Goal: Information Seeking & Learning: Find specific fact

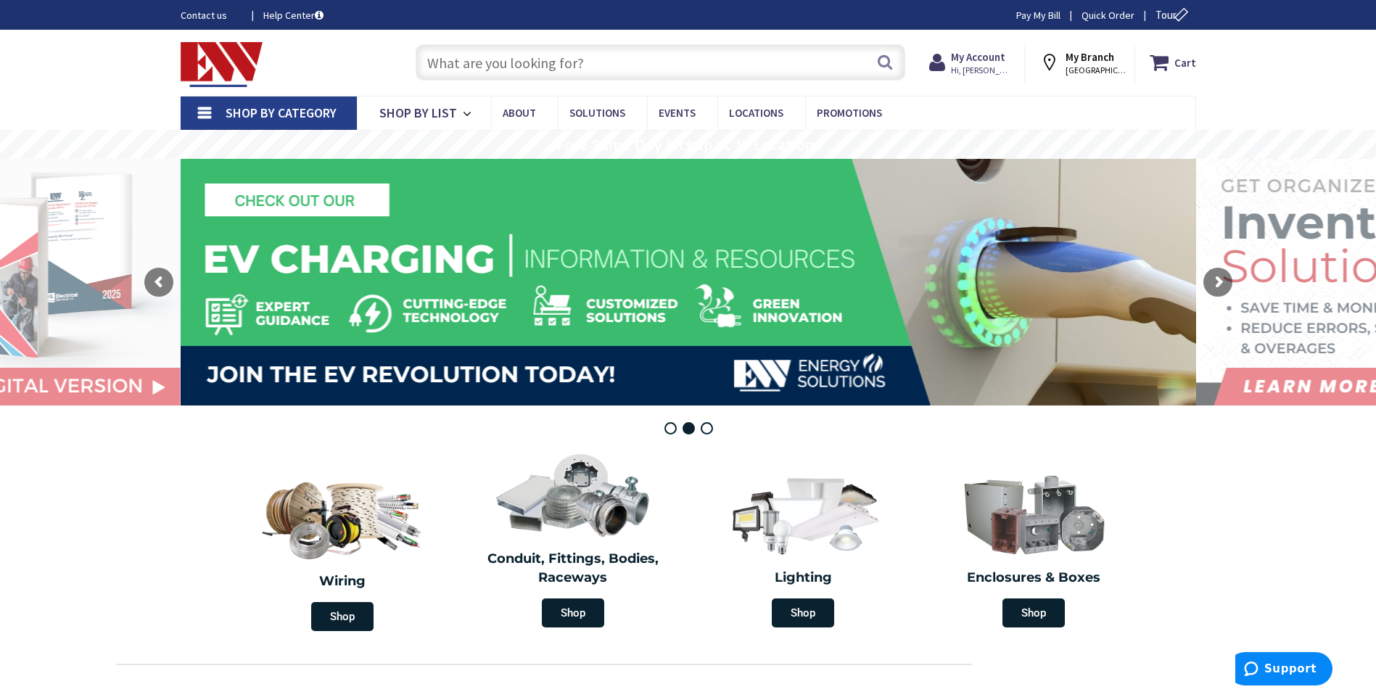
click at [257, 108] on span "Shop By Category" at bounding box center [281, 112] width 111 height 17
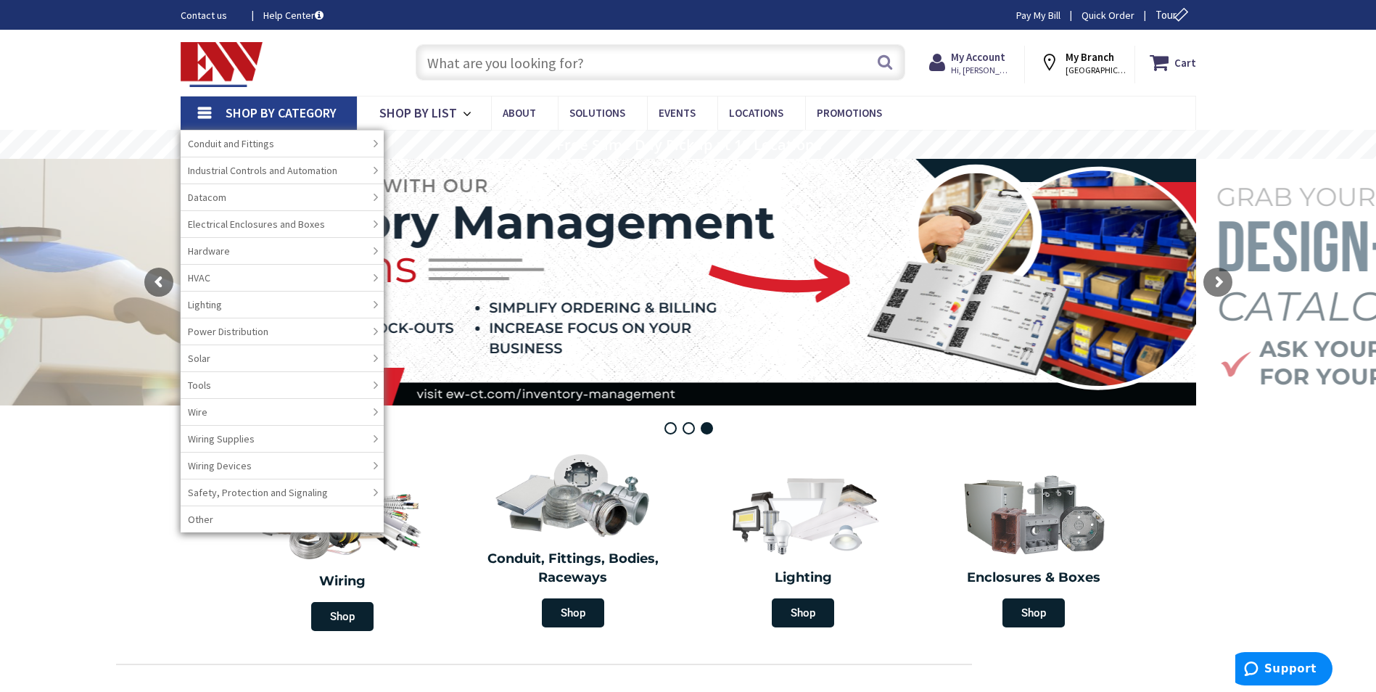
click at [557, 58] on input "text" at bounding box center [661, 62] width 490 height 36
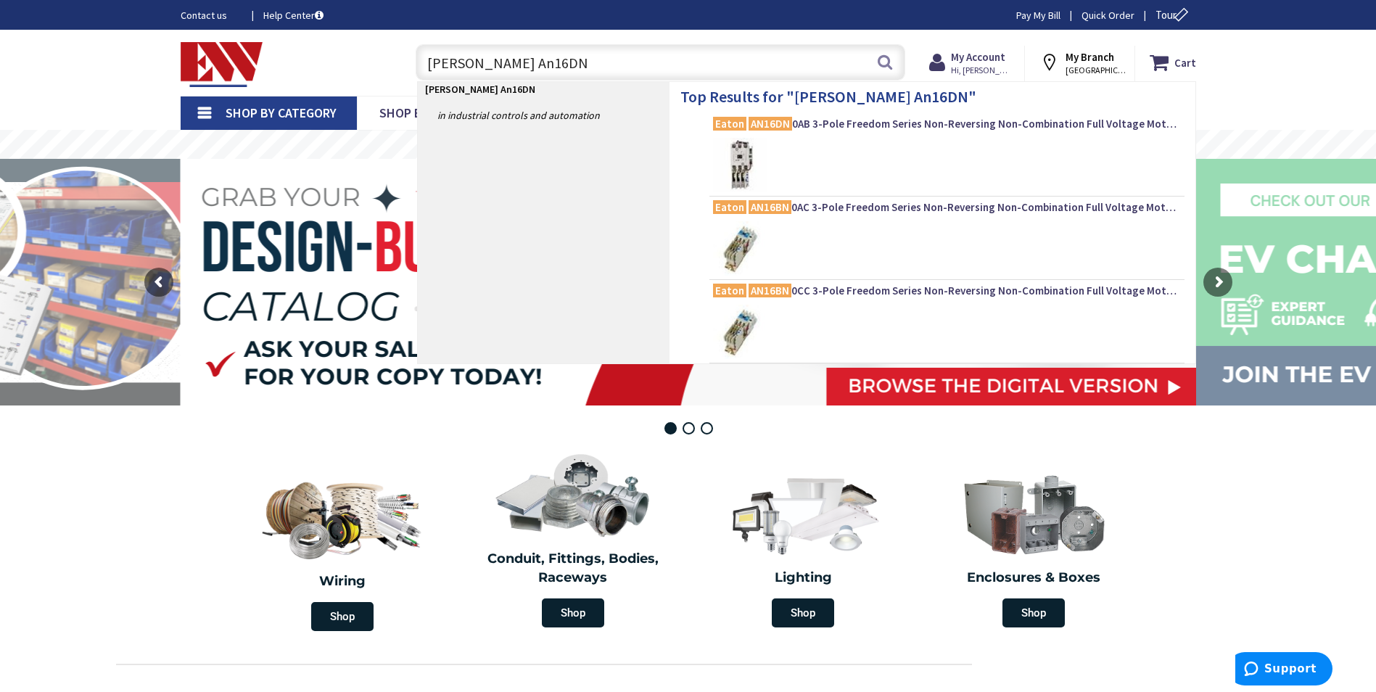
type input "Eaton An16DN0"
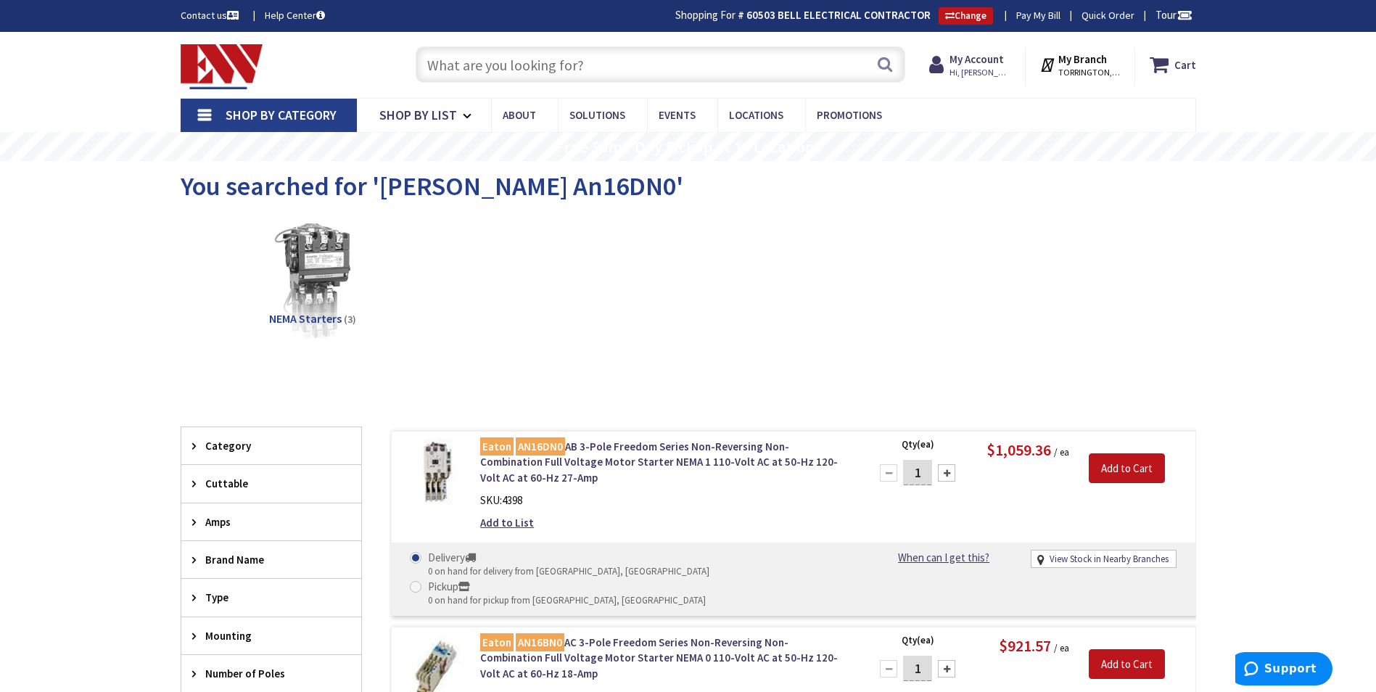
click at [628, 78] on input "text" at bounding box center [661, 64] width 490 height 36
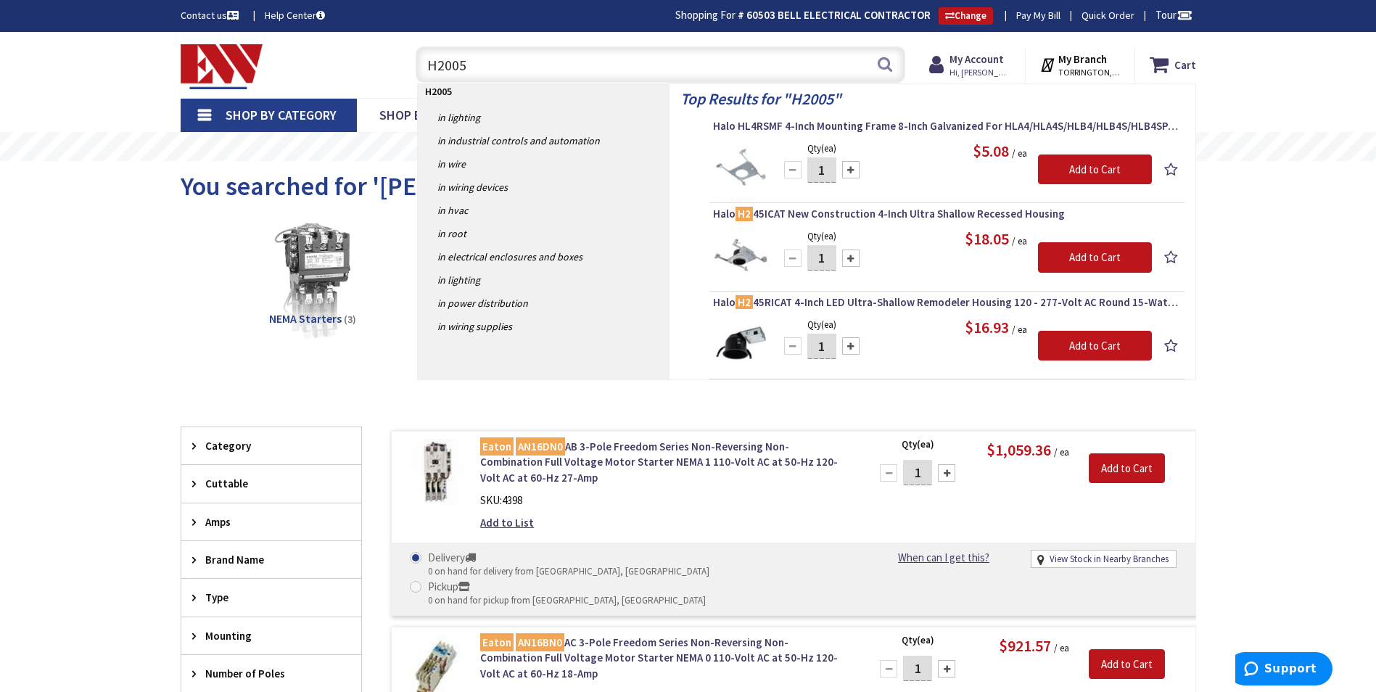
type input "H2005B"
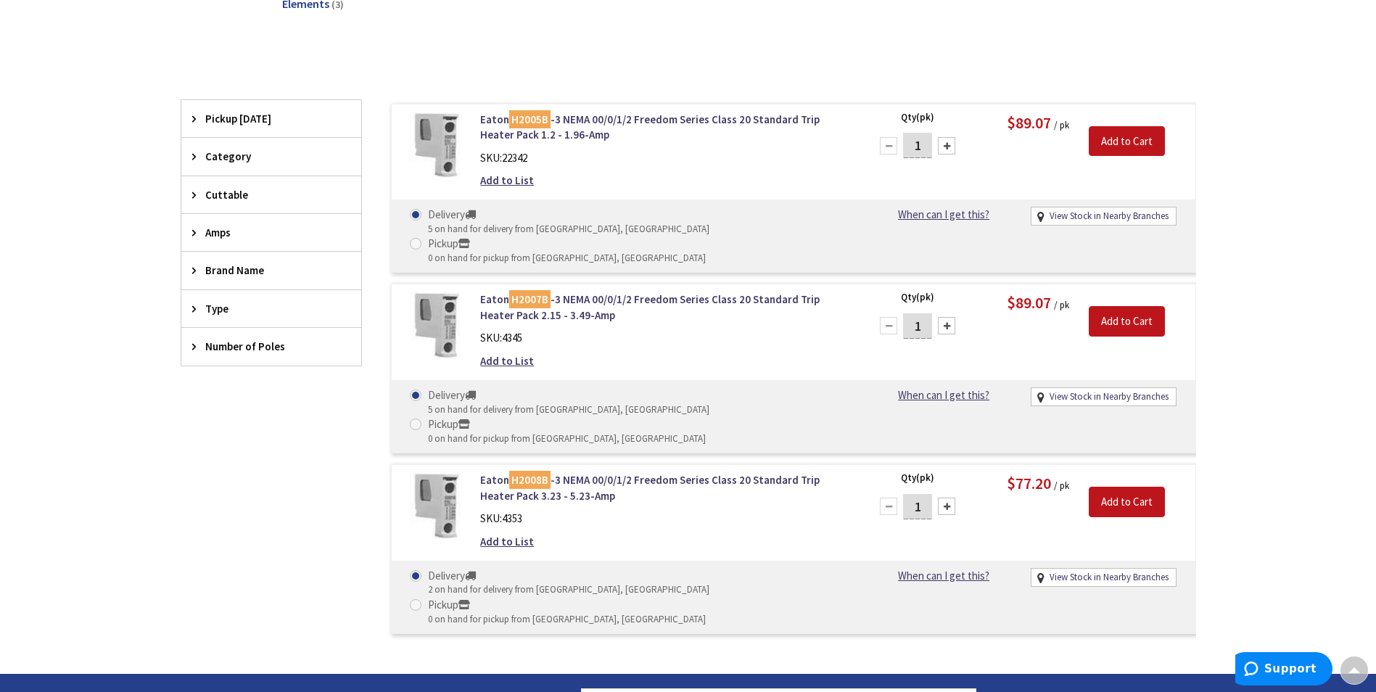
scroll to position [292, 0]
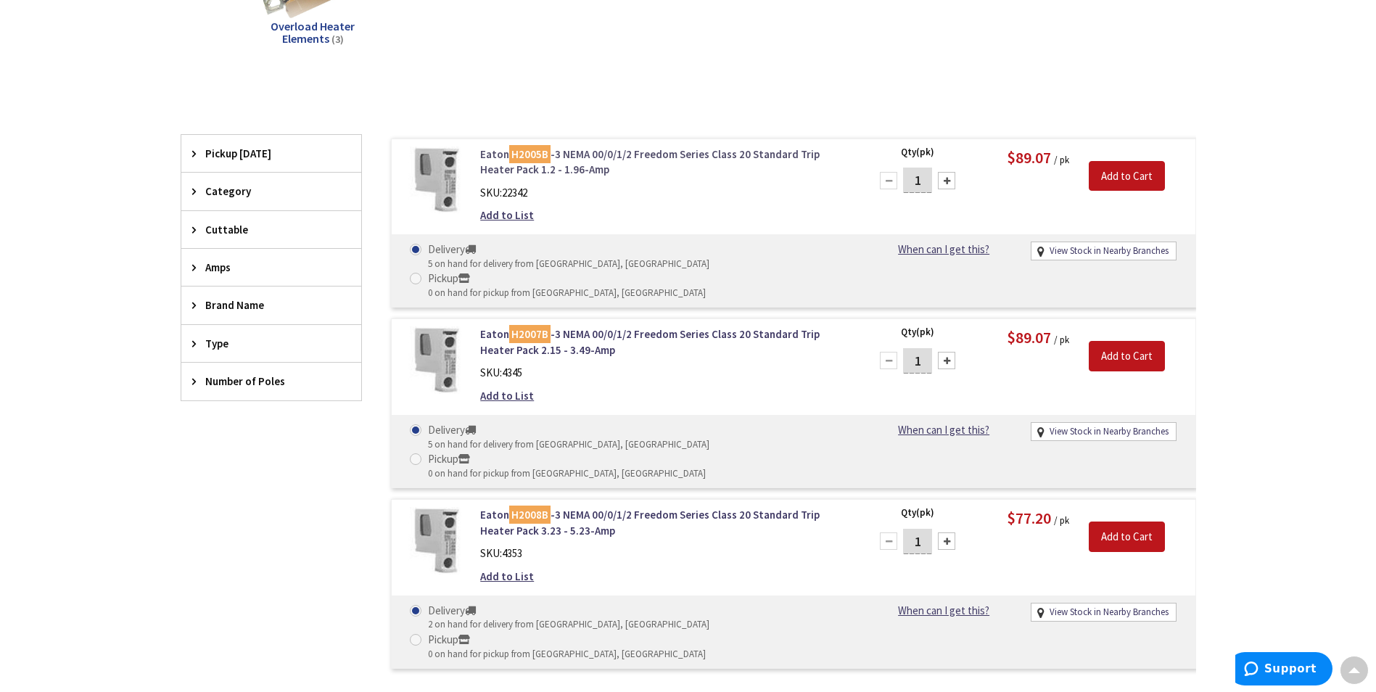
click at [586, 155] on link "Eaton H2005B -3 NEMA 00/0/1/2 Freedom Series Class 20 Standard Trip Heater Pack…" at bounding box center [664, 162] width 369 height 31
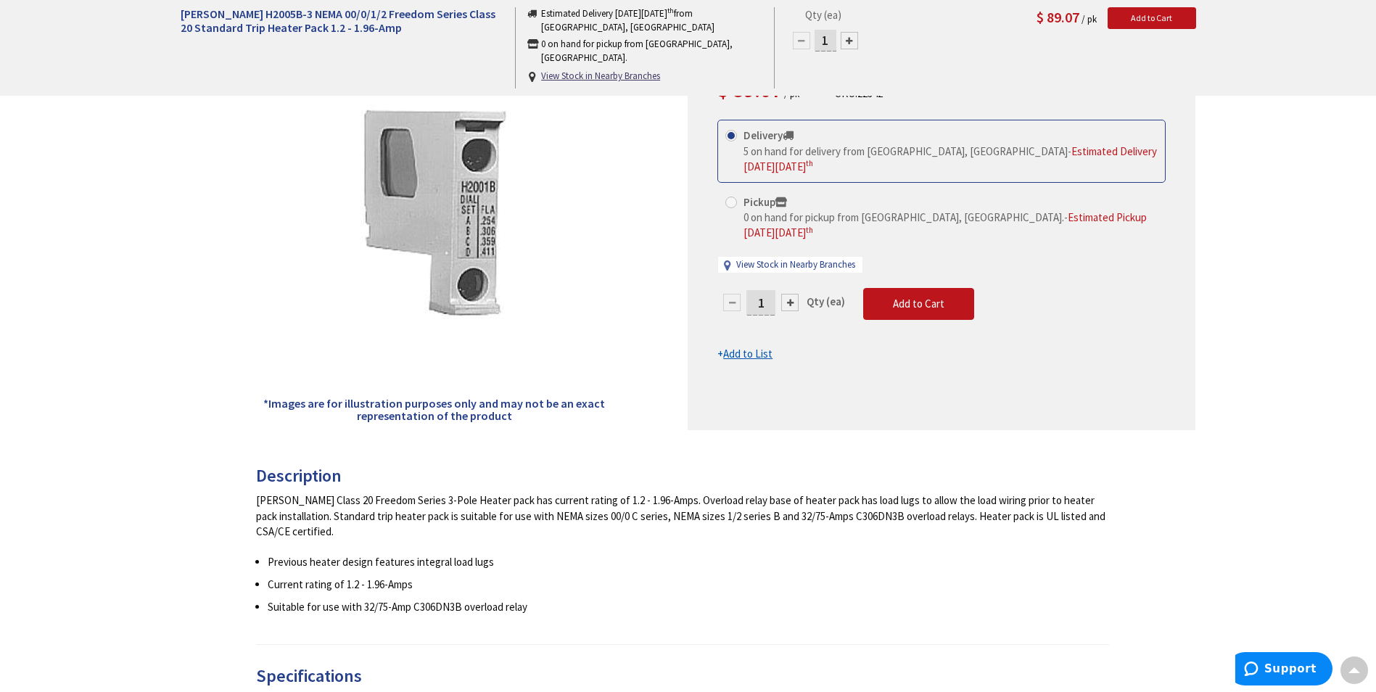
scroll to position [147, 0]
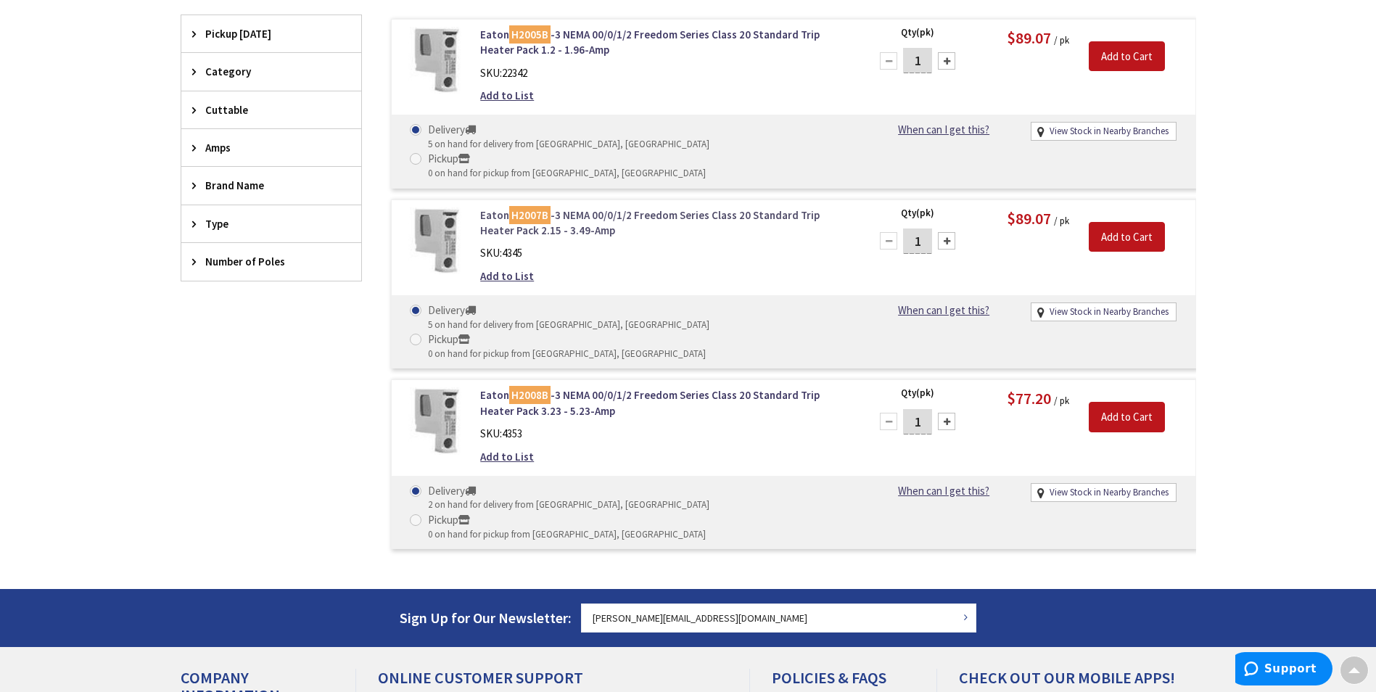
click at [598, 207] on link "Eaton H2007B -3 NEMA 00/0/1/2 Freedom Series Class 20 Standard Trip Heater Pack…" at bounding box center [664, 222] width 369 height 31
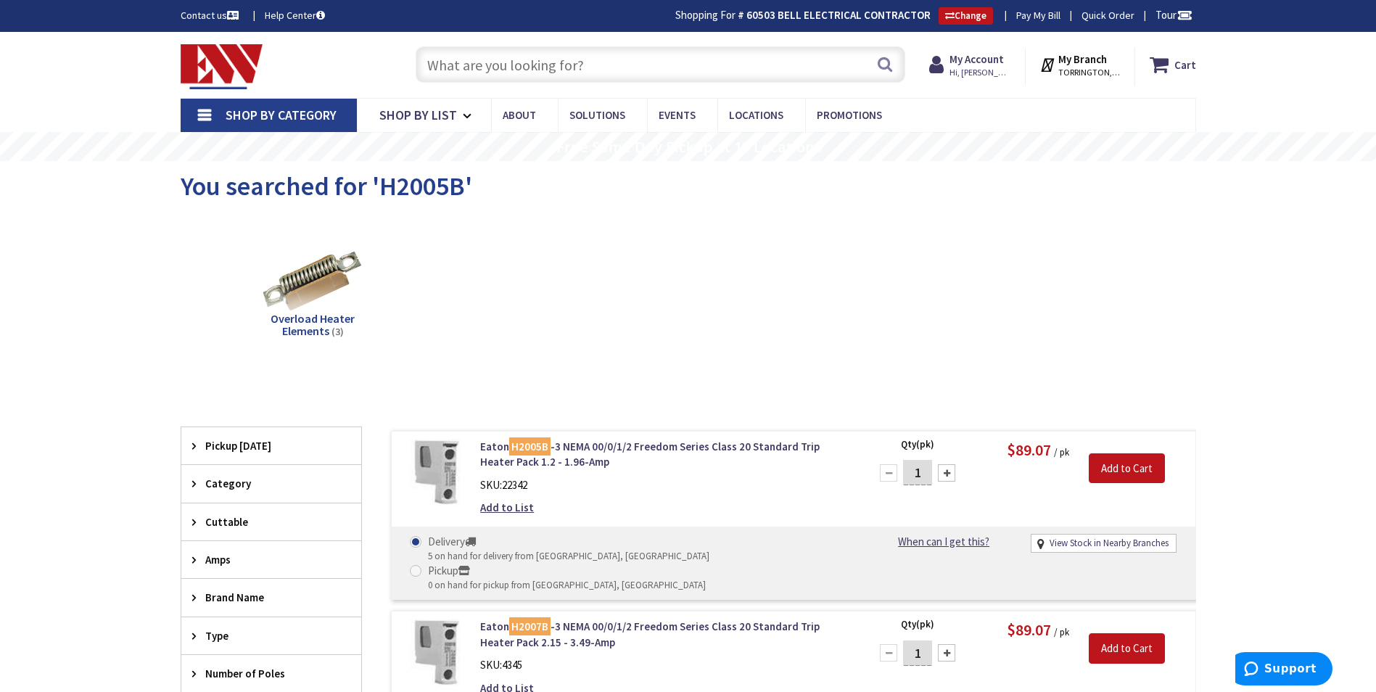
click at [471, 84] on div "Search" at bounding box center [656, 64] width 497 height 46
click at [475, 76] on input "text" at bounding box center [661, 64] width 490 height 36
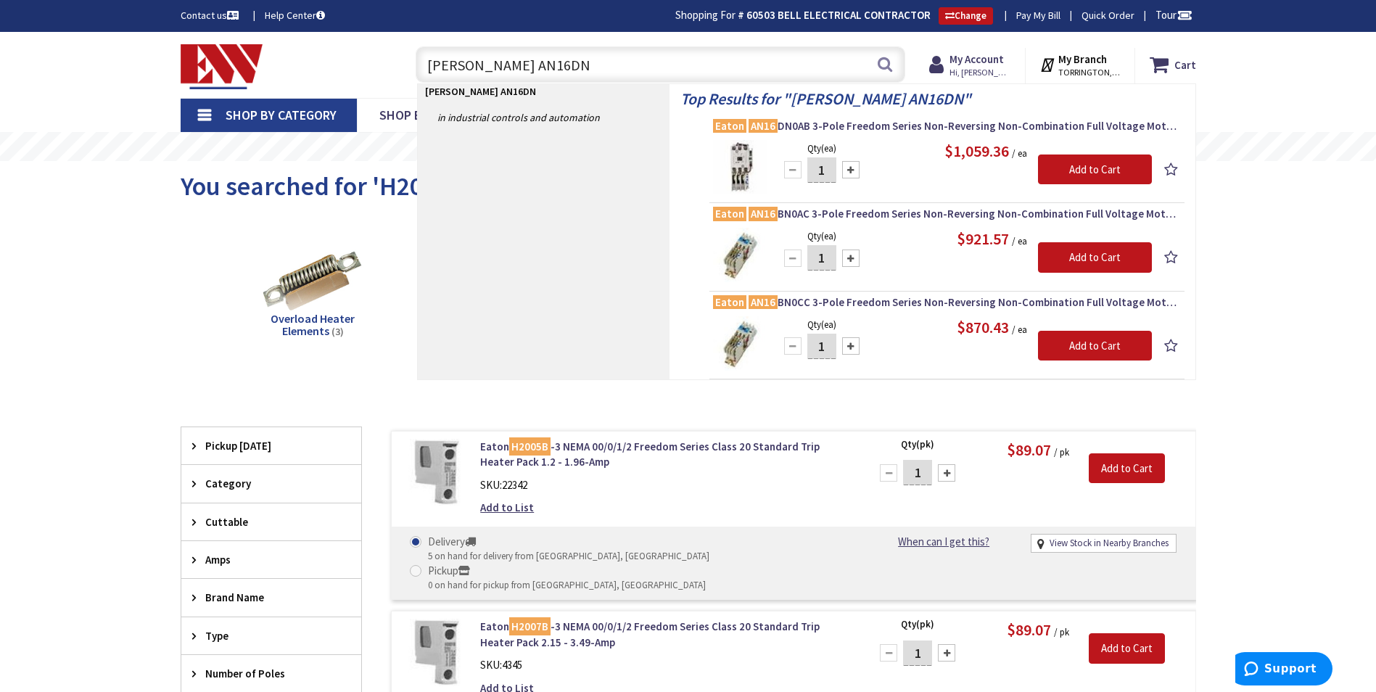
type input "eaton AN16DN0"
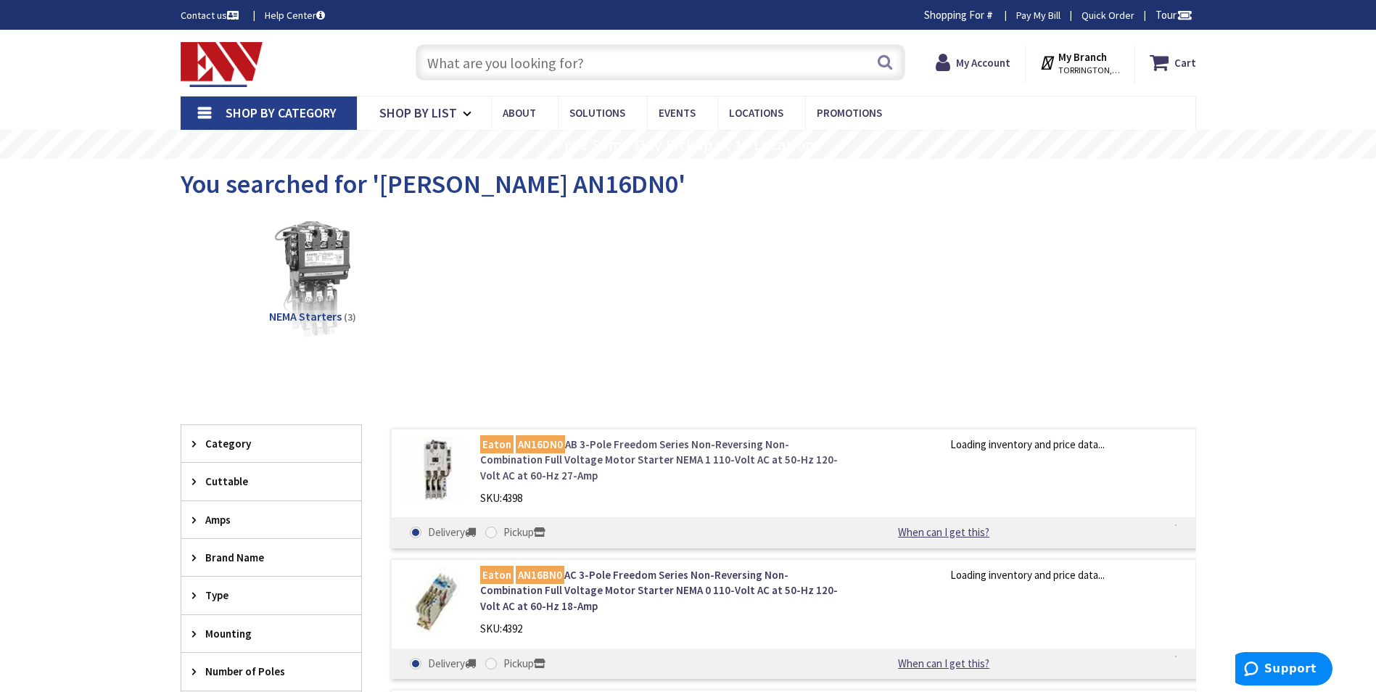
click at [619, 445] on link "Eaton AN16DN0 AB 3-Pole Freedom Series Non-Reversing Non-Combination Full Volta…" at bounding box center [664, 460] width 369 height 46
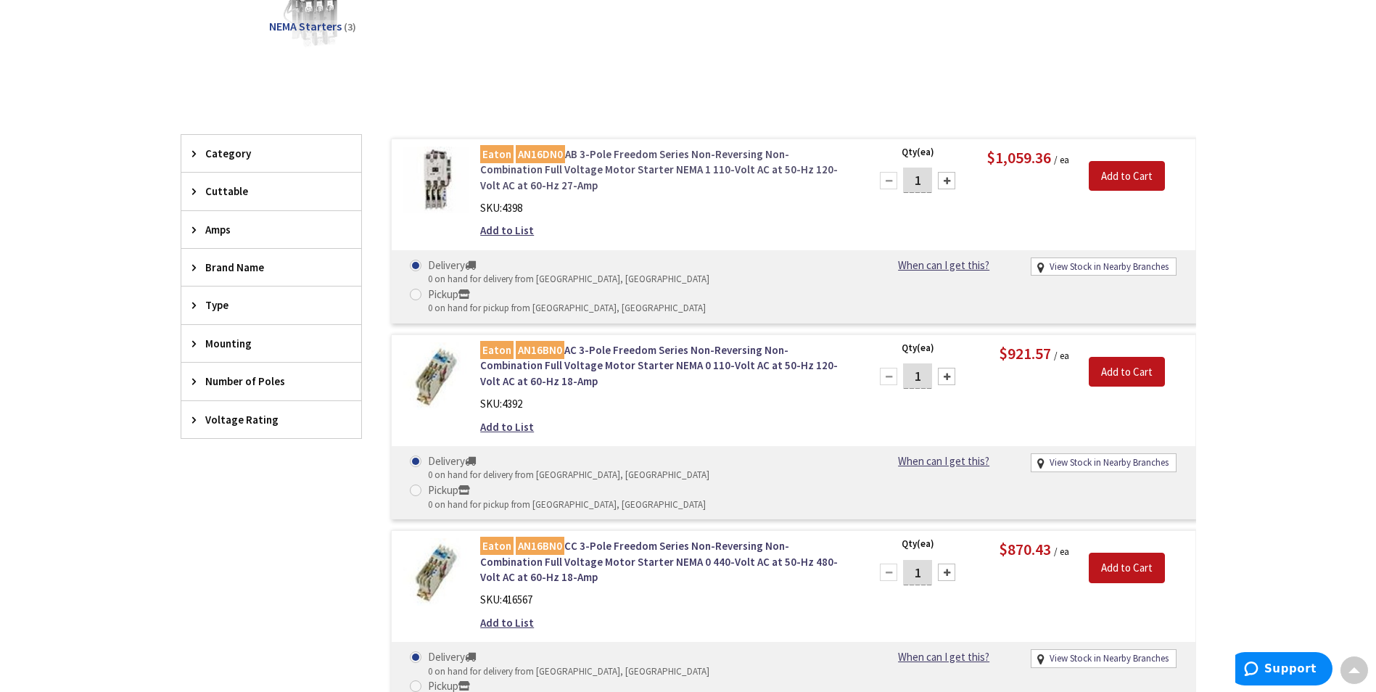
scroll to position [379, 0]
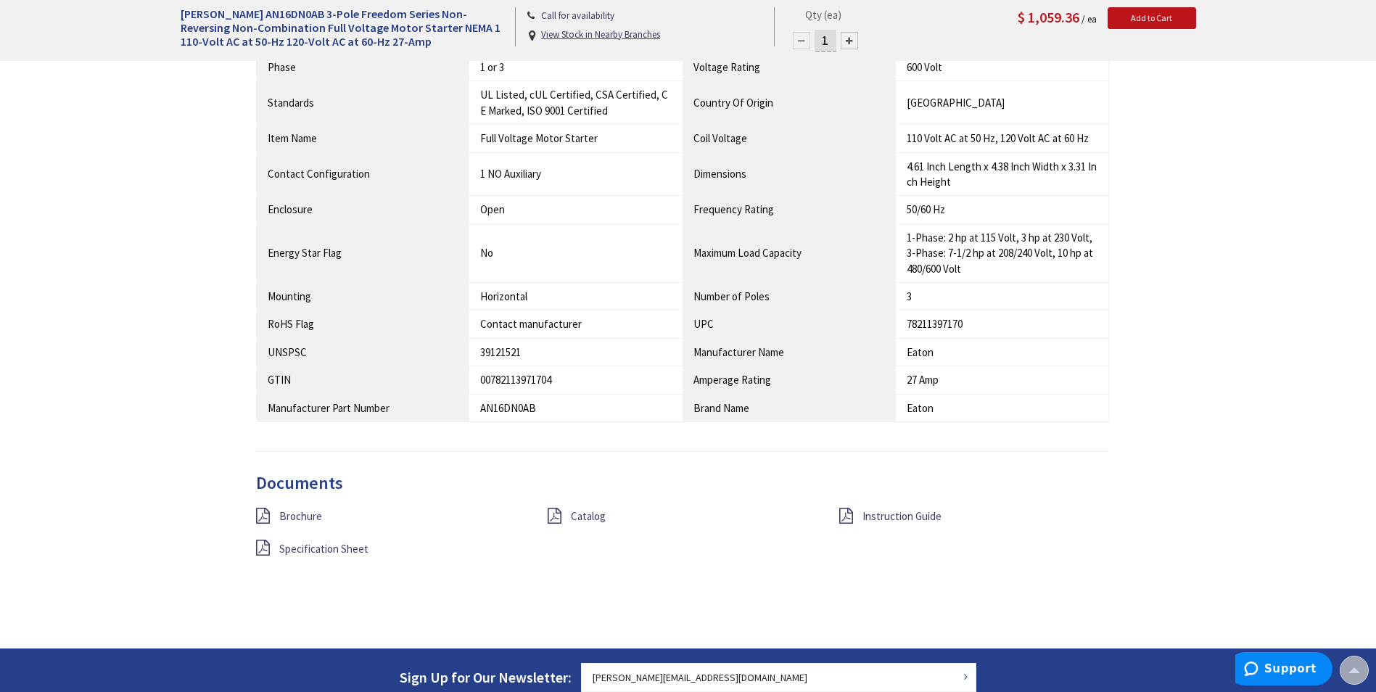
scroll to position [1163, 0]
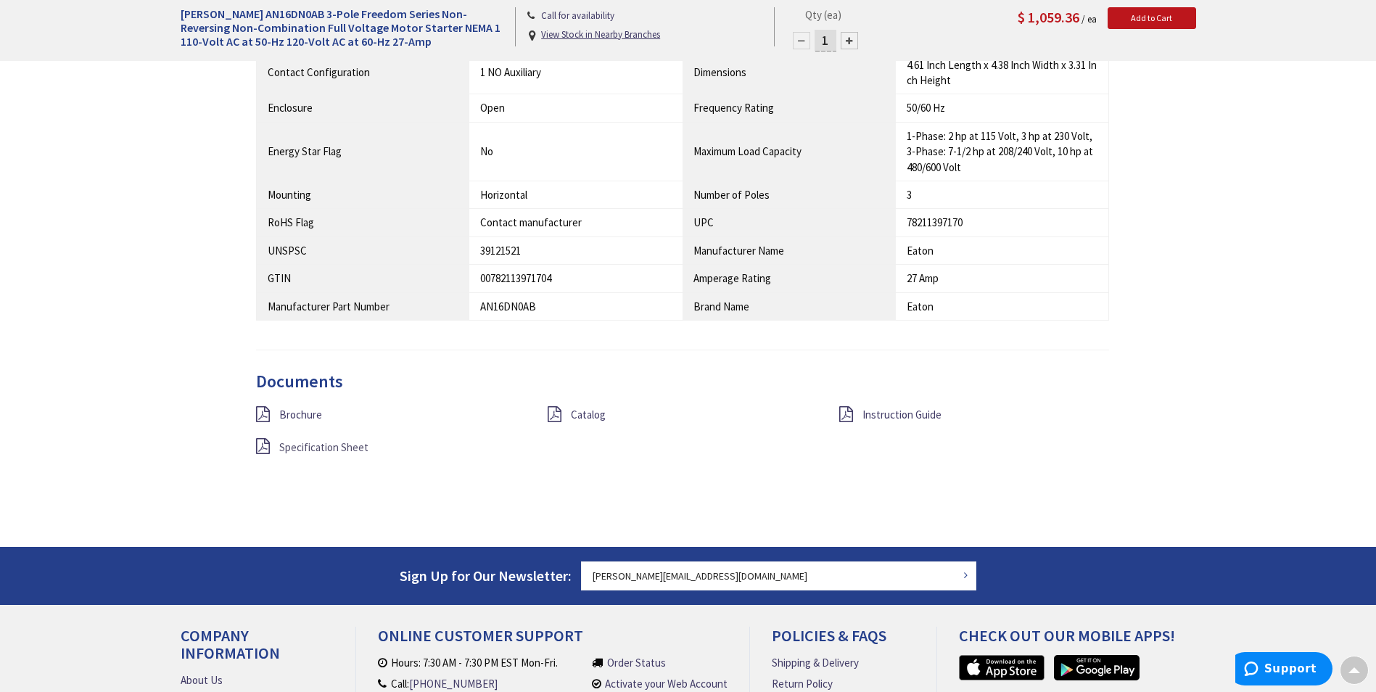
click at [345, 450] on span "Specification Sheet" at bounding box center [323, 447] width 89 height 14
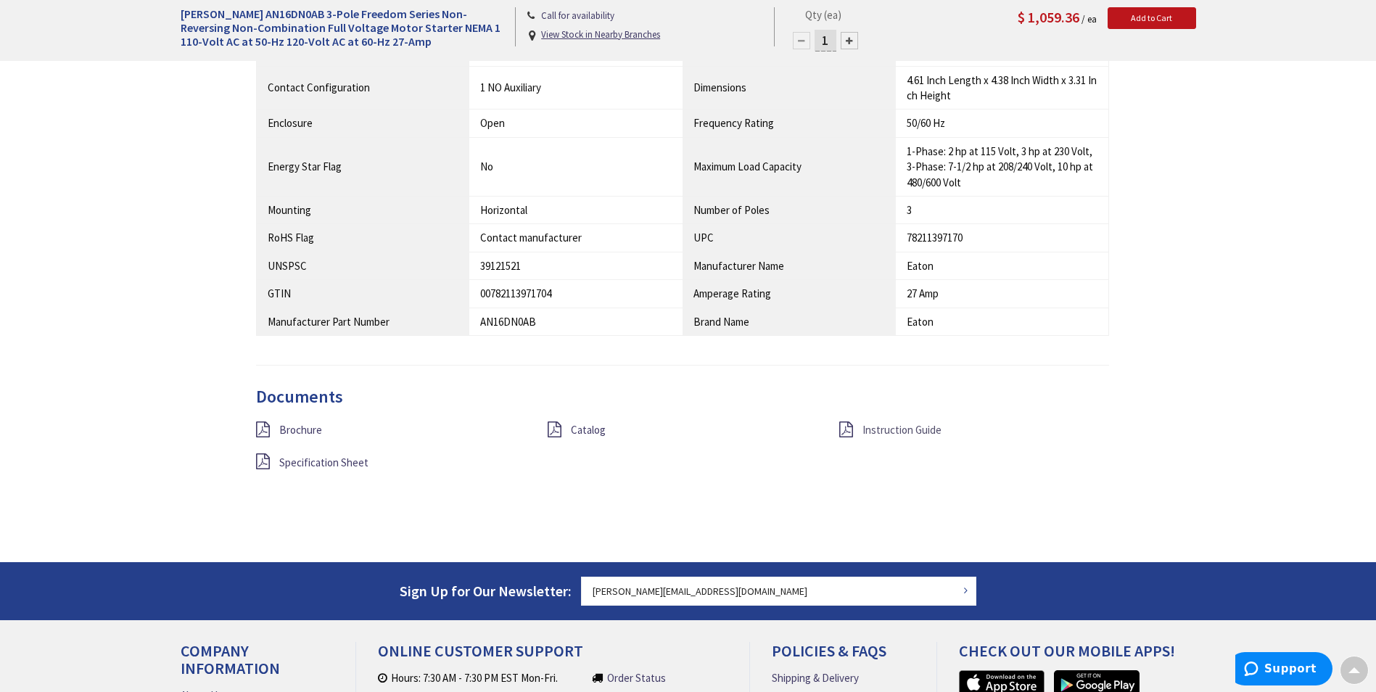
click at [892, 434] on span "Instruction Guide" at bounding box center [901, 430] width 79 height 14
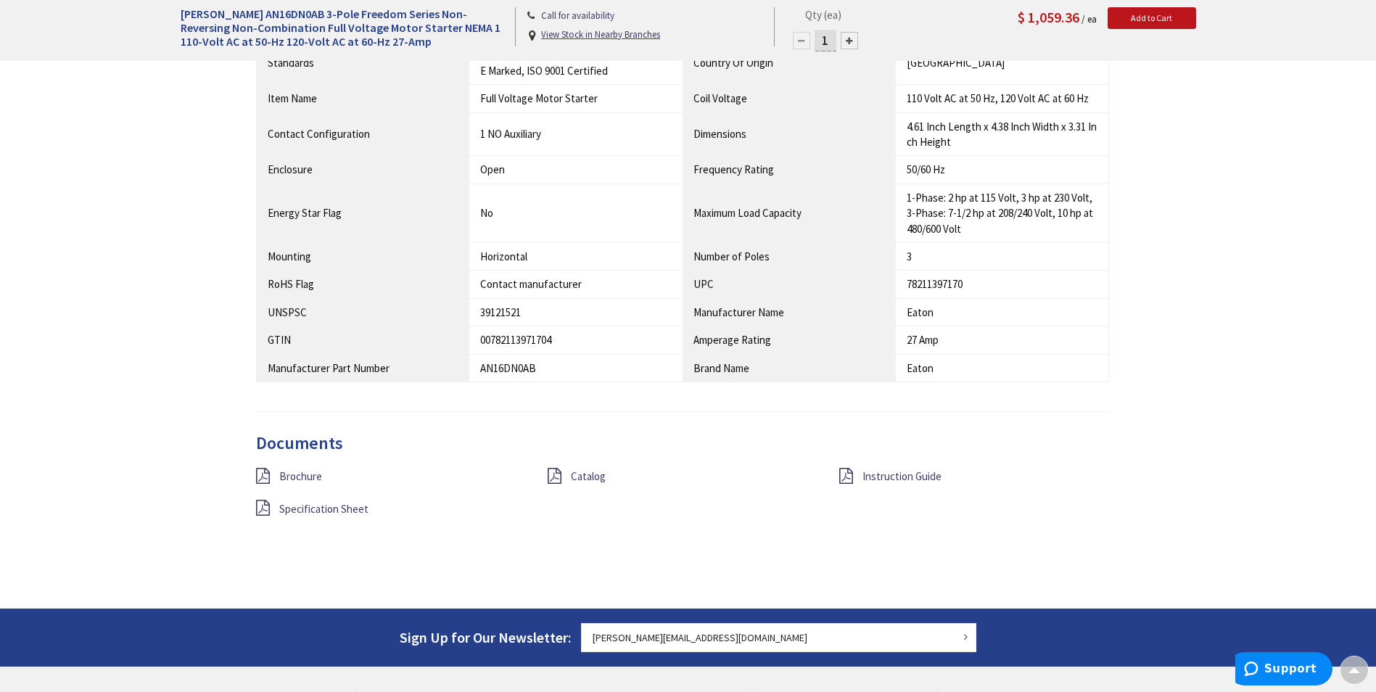
scroll to position [1132, 0]
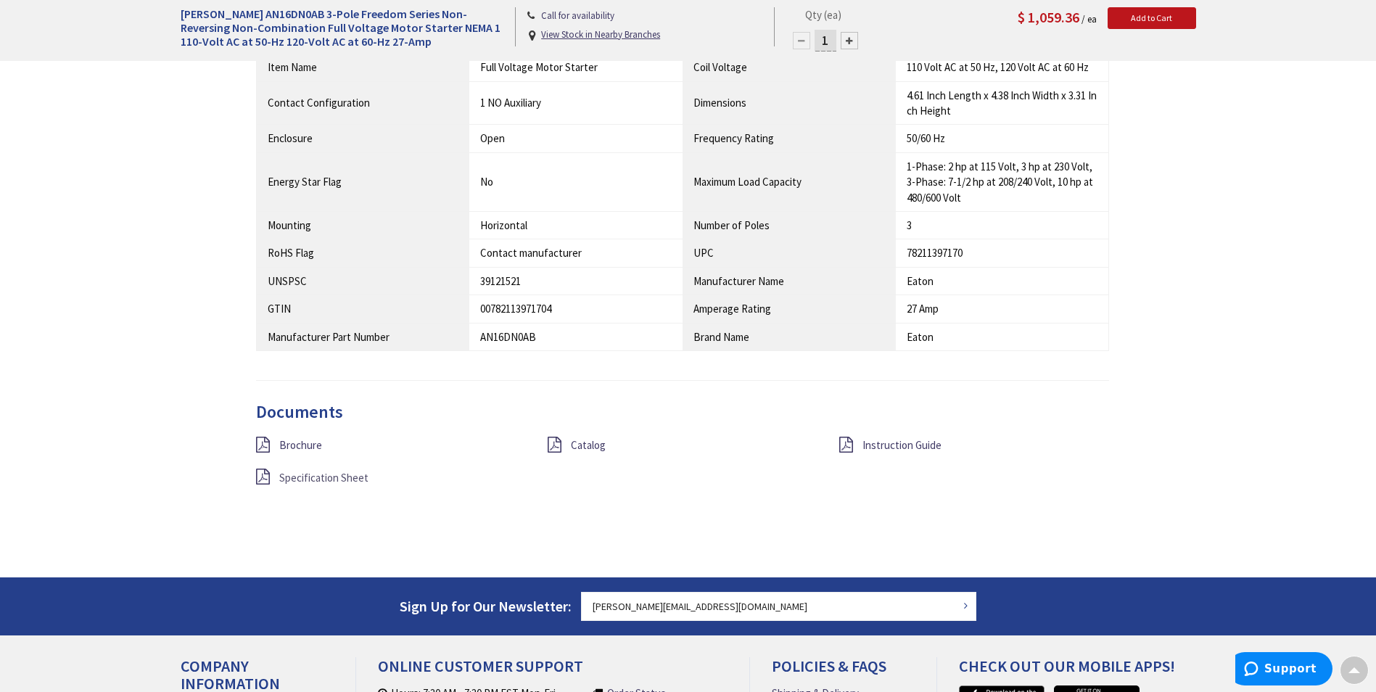
click at [353, 479] on span "Specification Sheet" at bounding box center [323, 478] width 89 height 14
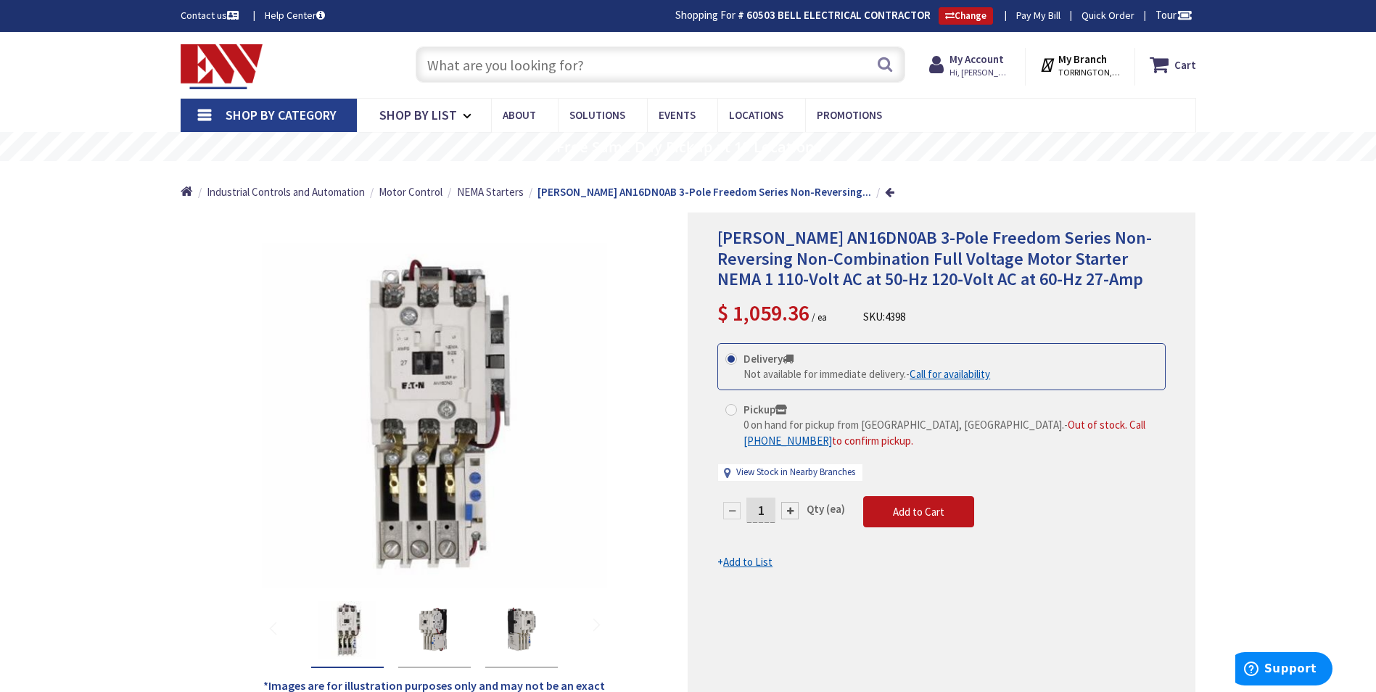
click at [282, 110] on span "Shop By Category" at bounding box center [281, 115] width 111 height 17
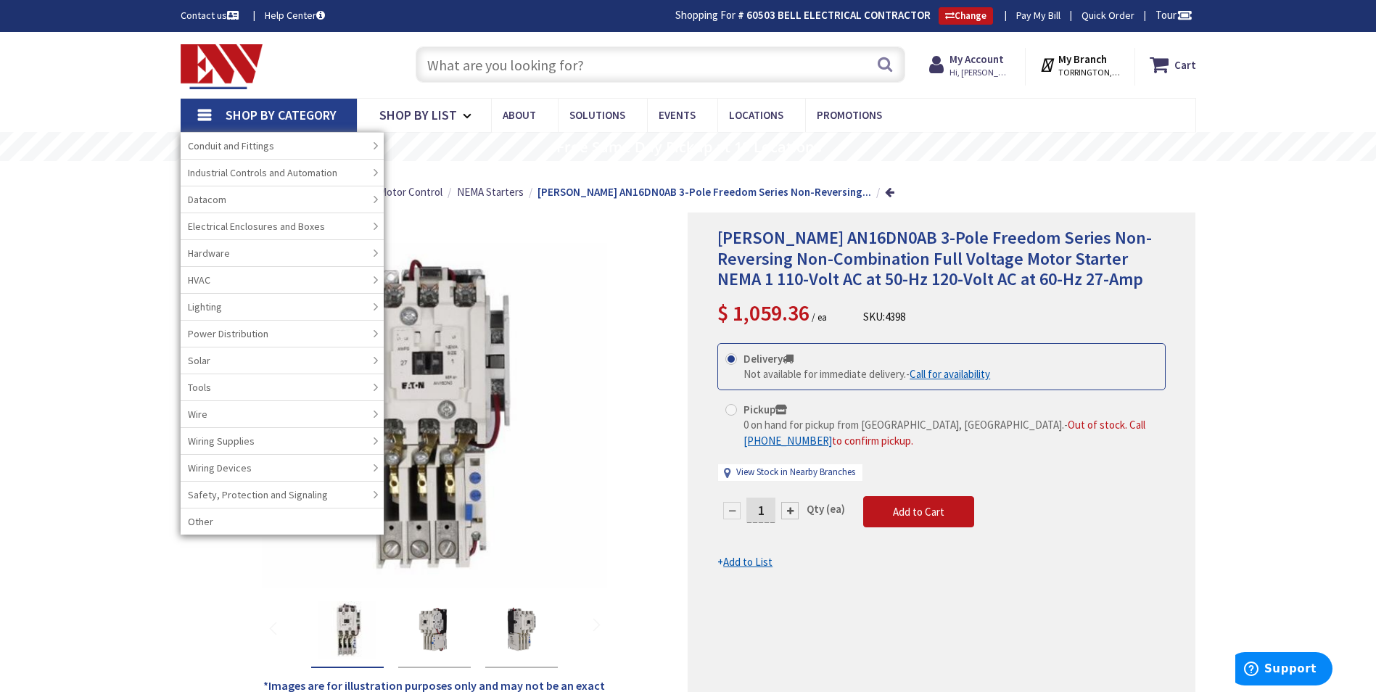
click at [448, 60] on input "text" at bounding box center [661, 64] width 490 height 36
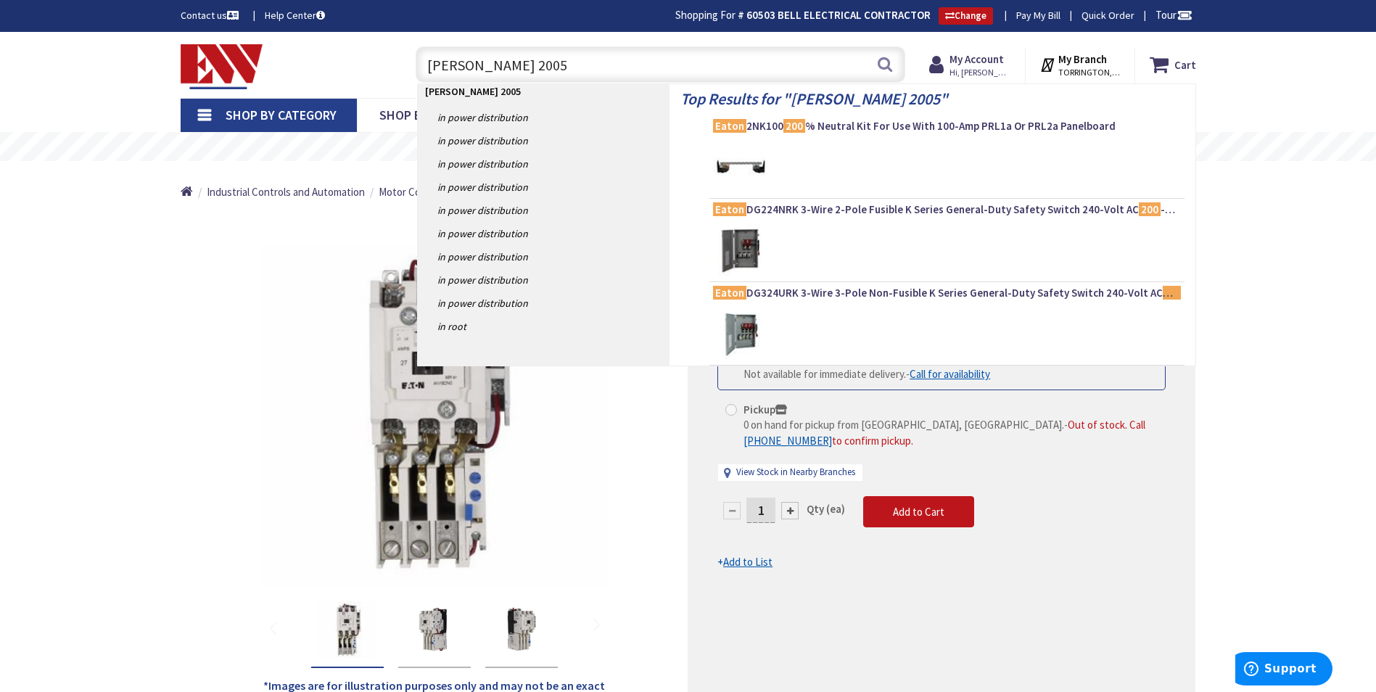
type input "eaton 2005b"
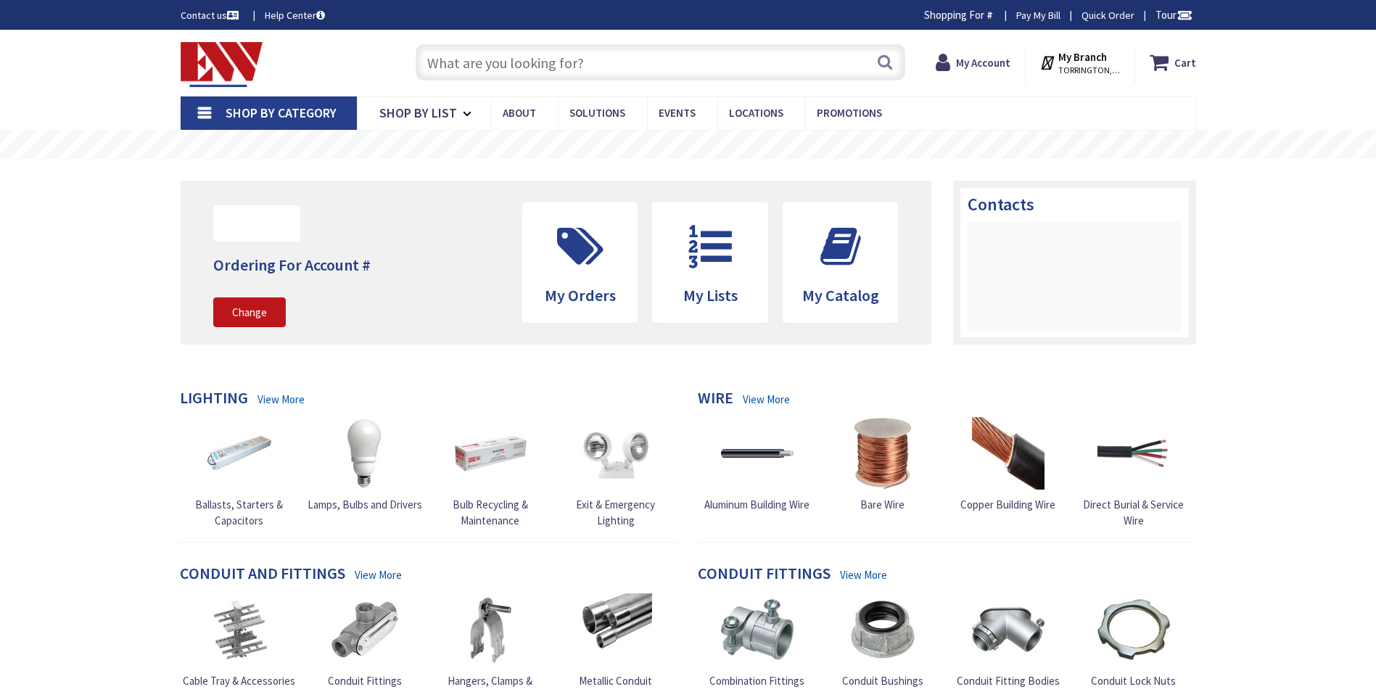
drag, startPoint x: 0, startPoint y: 0, endPoint x: 509, endPoint y: 68, distance: 513.8
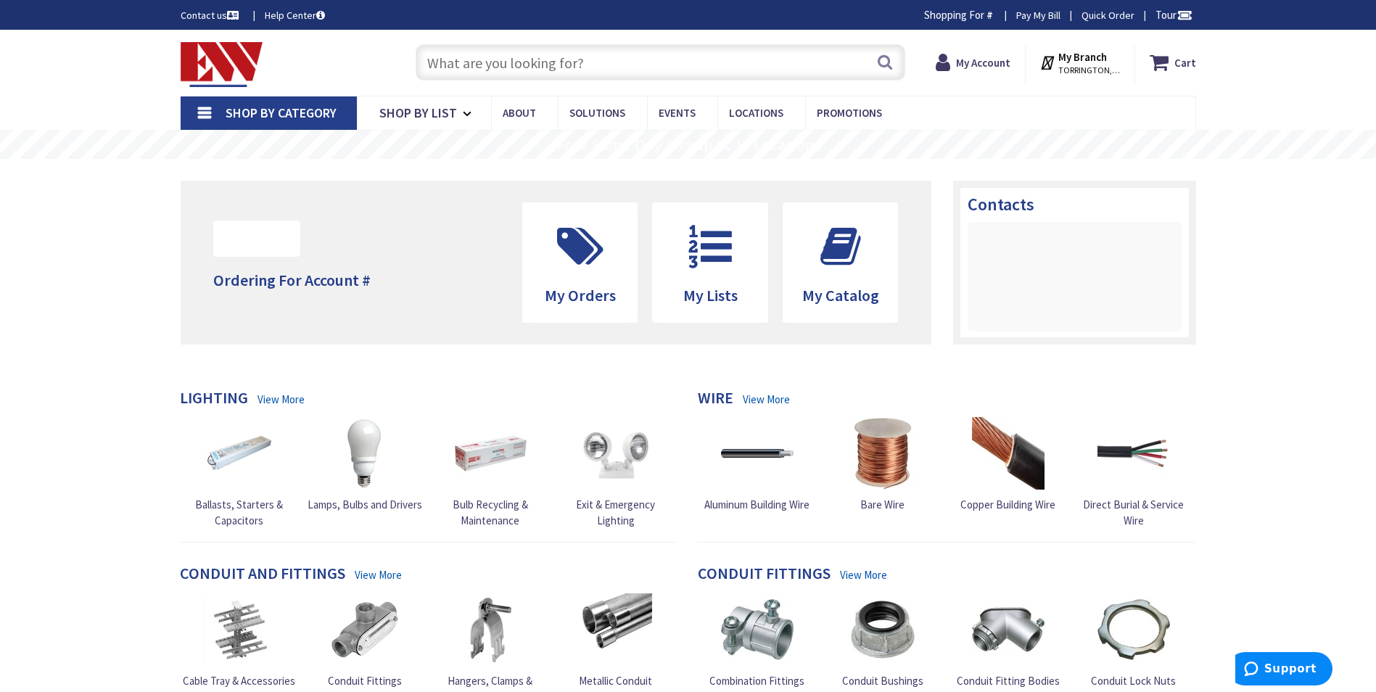
paste input "[PERSON_NAME] C306GN3"
type input "[PERSON_NAME] C306GN3"
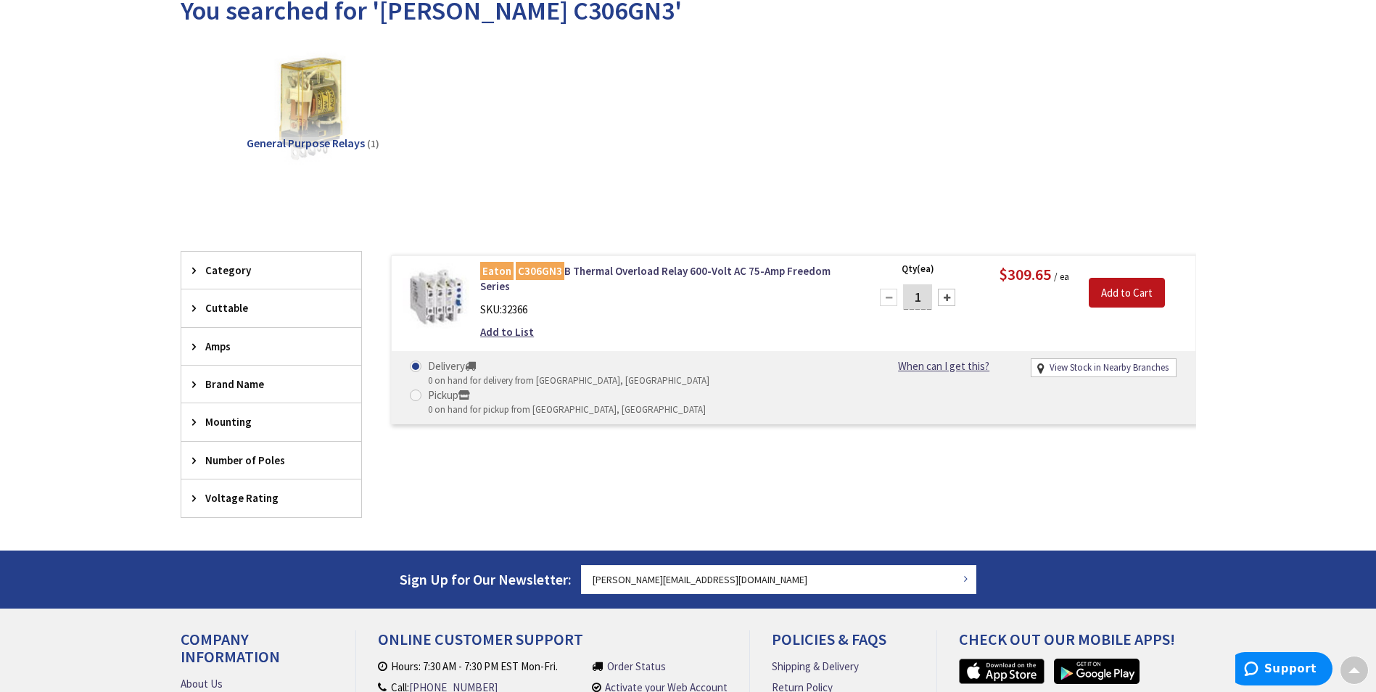
scroll to position [145, 0]
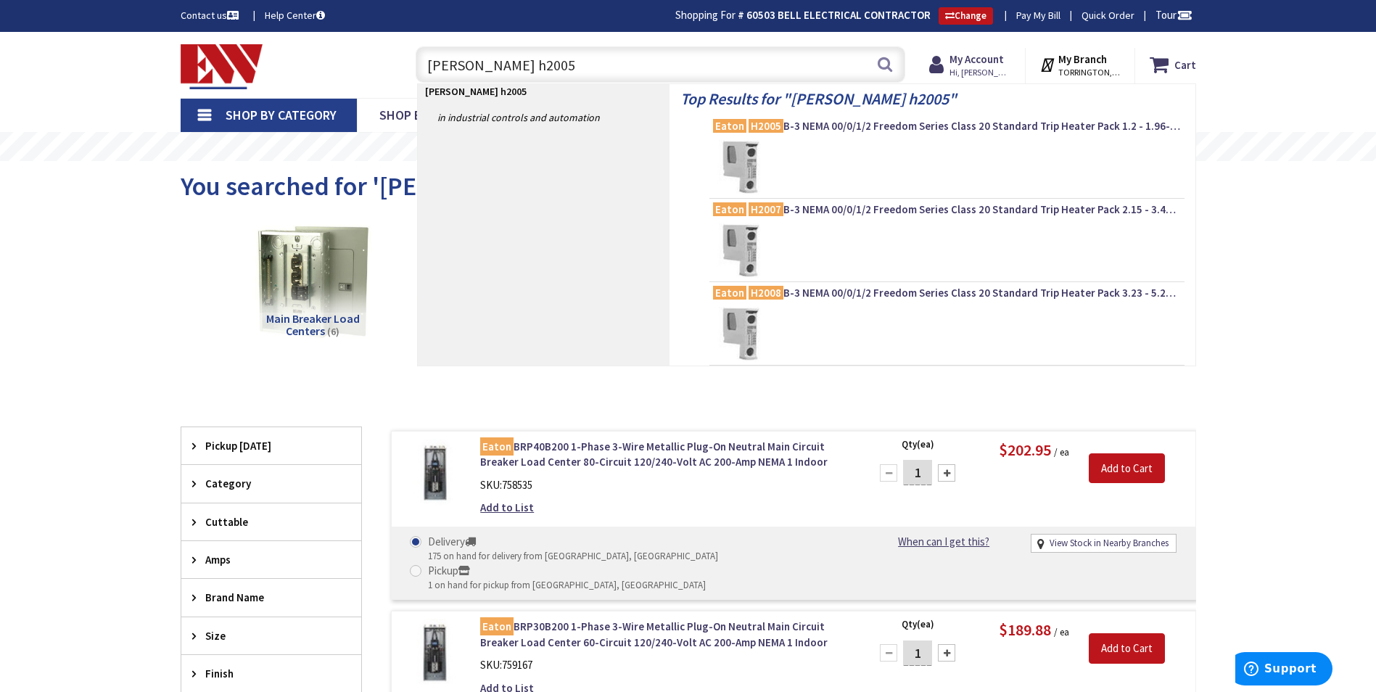
type input "eaton h2005B"
